Goal: Information Seeking & Learning: Check status

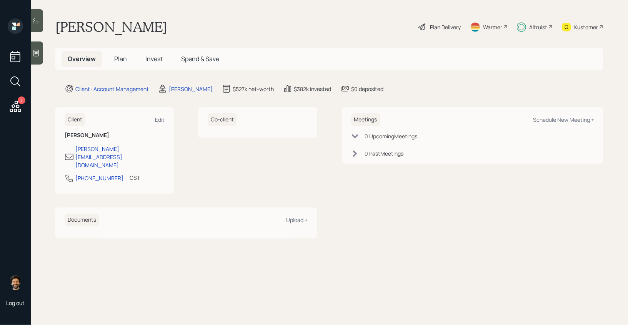
click at [147, 57] on span "Invest" at bounding box center [153, 59] width 17 height 8
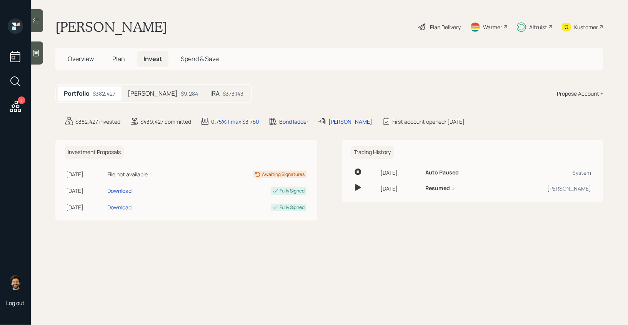
click at [181, 95] on div "$9,284" at bounding box center [189, 94] width 17 height 8
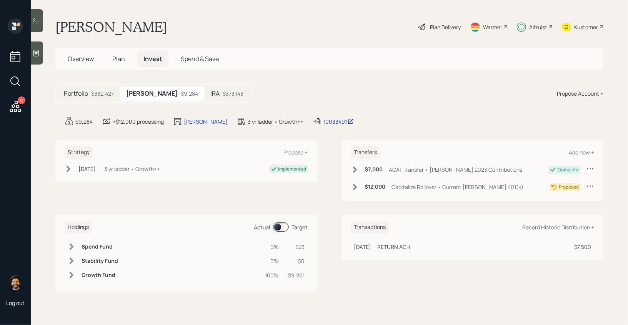
click at [223, 91] on div "$373,143" at bounding box center [233, 94] width 21 height 8
